Goal: Transaction & Acquisition: Purchase product/service

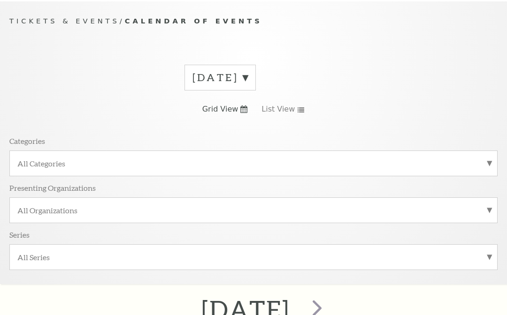
scroll to position [78, 0]
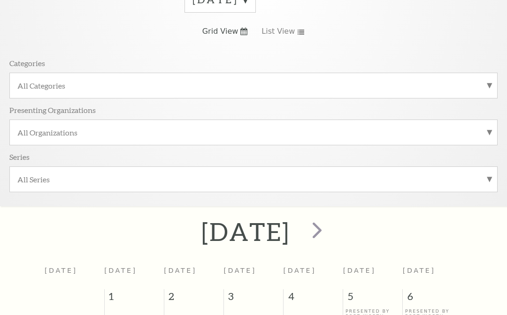
click at [330, 234] on span "next" at bounding box center [317, 230] width 27 height 27
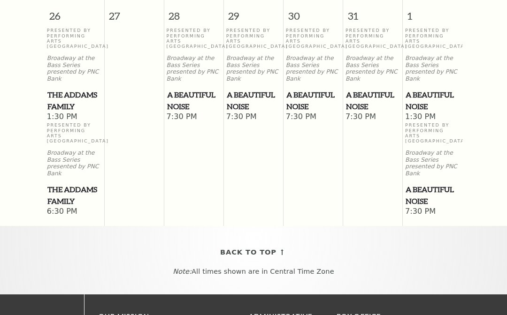
scroll to position [1109, 0]
click at [423, 112] on span "A Beautiful Noise" at bounding box center [432, 100] width 54 height 23
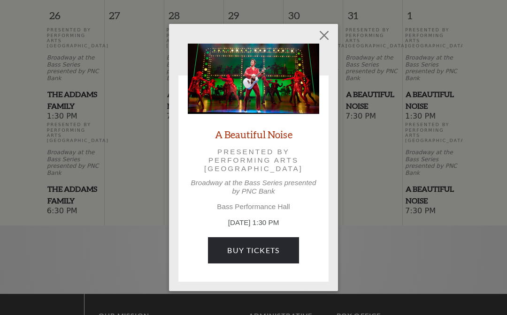
click at [275, 248] on link "Buy Tickets" at bounding box center [253, 250] width 91 height 26
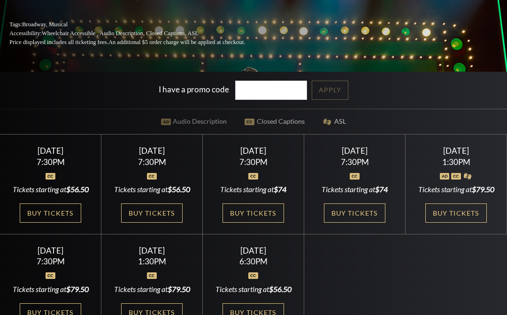
scroll to position [172, 0]
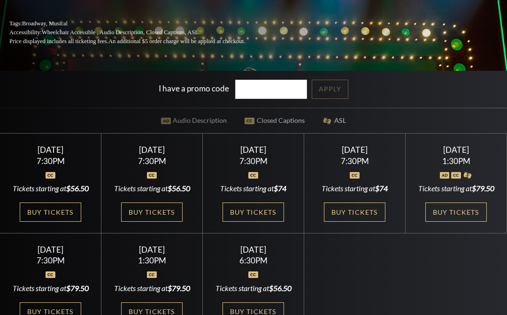
click at [466, 222] on link "Buy Tickets" at bounding box center [455, 212] width 61 height 19
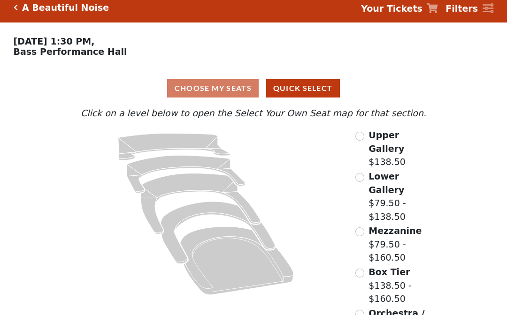
scroll to position [25, 0]
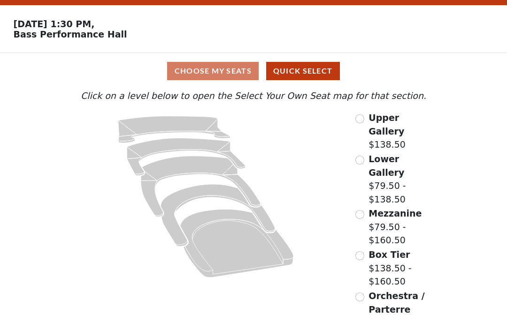
click at [229, 70] on div "Choose My Seats Quick Select" at bounding box center [253, 71] width 380 height 18
click at [313, 68] on button "Quick Select" at bounding box center [303, 71] width 74 height 18
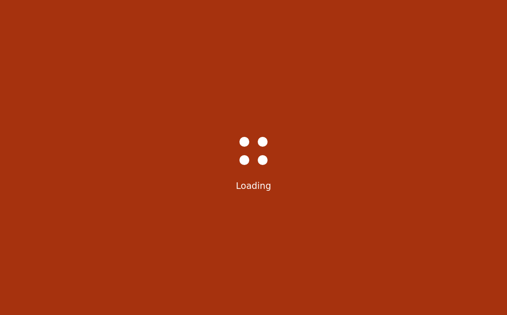
select select "6224"
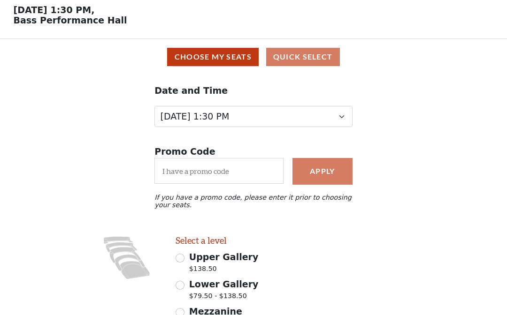
scroll to position [39, 0]
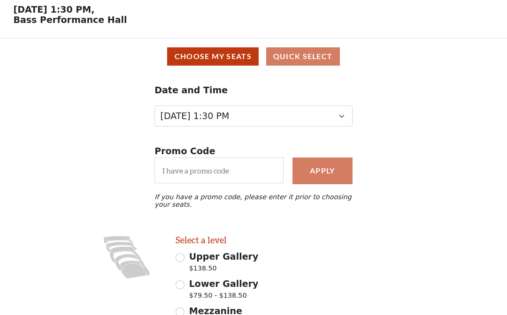
click at [125, 270] on icon at bounding box center [135, 269] width 30 height 18
radio input "true"
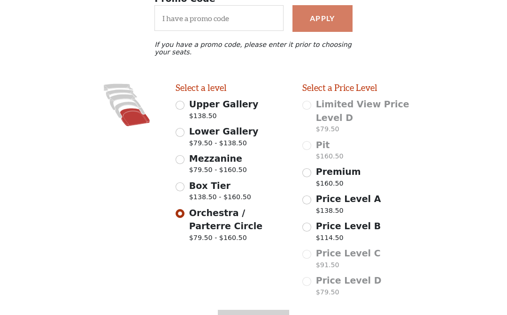
scroll to position [208, 0]
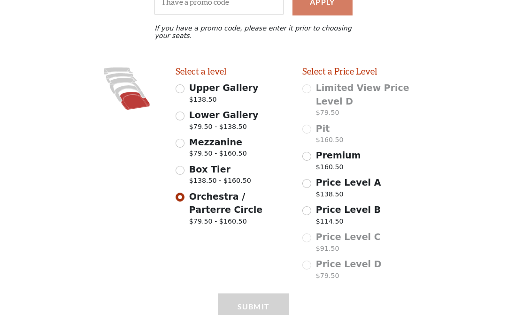
click at [325, 137] on p "$160.50" at bounding box center [330, 141] width 28 height 13
click at [315, 130] on div "Pit $160.50" at bounding box center [359, 135] width 114 height 26
click at [312, 130] on div "Pit $160.50" at bounding box center [359, 135] width 114 height 26
click at [318, 127] on span "Pit" at bounding box center [323, 128] width 14 height 10
click at [319, 132] on span "Pit" at bounding box center [323, 128] width 14 height 10
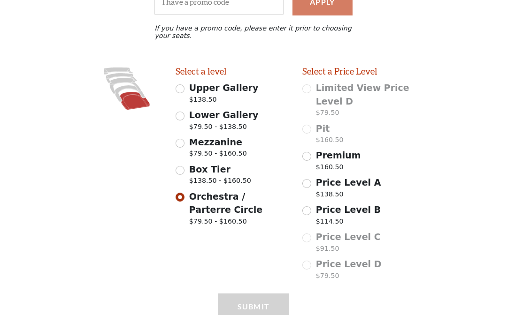
click at [400, 157] on div "Premium $160.50" at bounding box center [359, 162] width 114 height 26
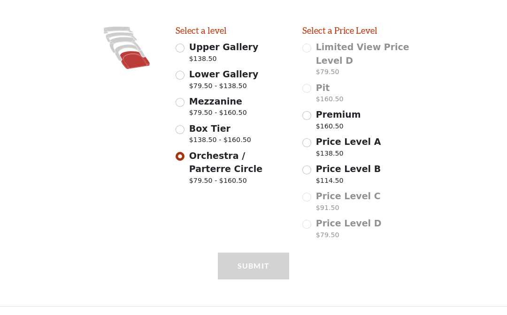
scroll to position [122, 0]
